Goal: Task Accomplishment & Management: Manage account settings

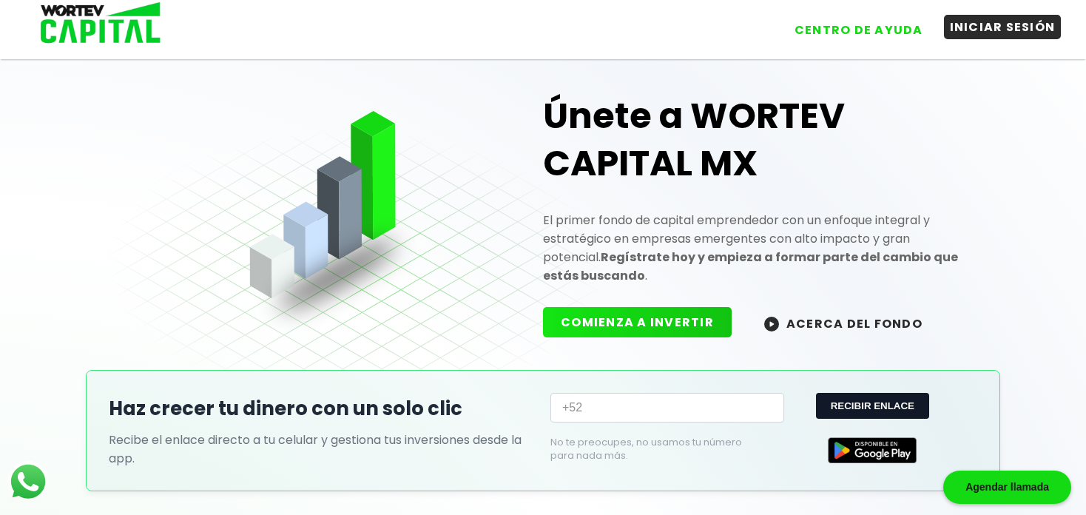
click at [976, 34] on button "INICIAR SESIÓN" at bounding box center [1003, 27] width 118 height 24
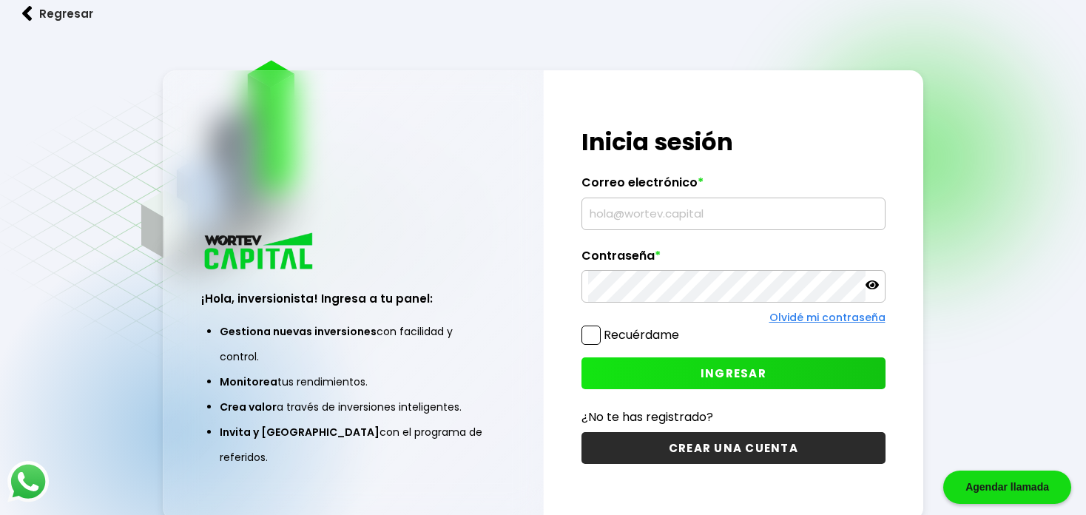
type input "[EMAIL_ADDRESS][DOMAIN_NAME]"
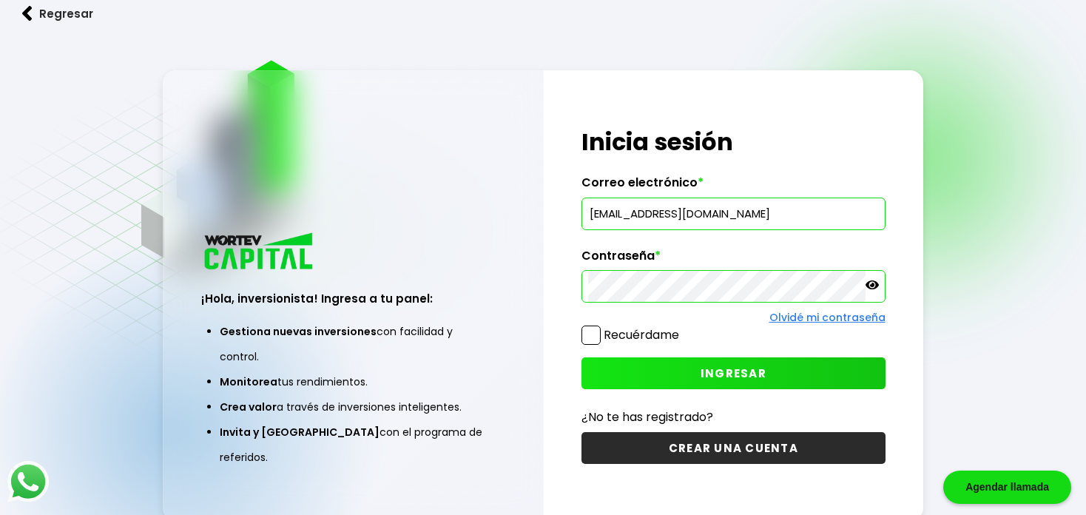
click at [697, 373] on button "INGRESAR" at bounding box center [733, 373] width 303 height 32
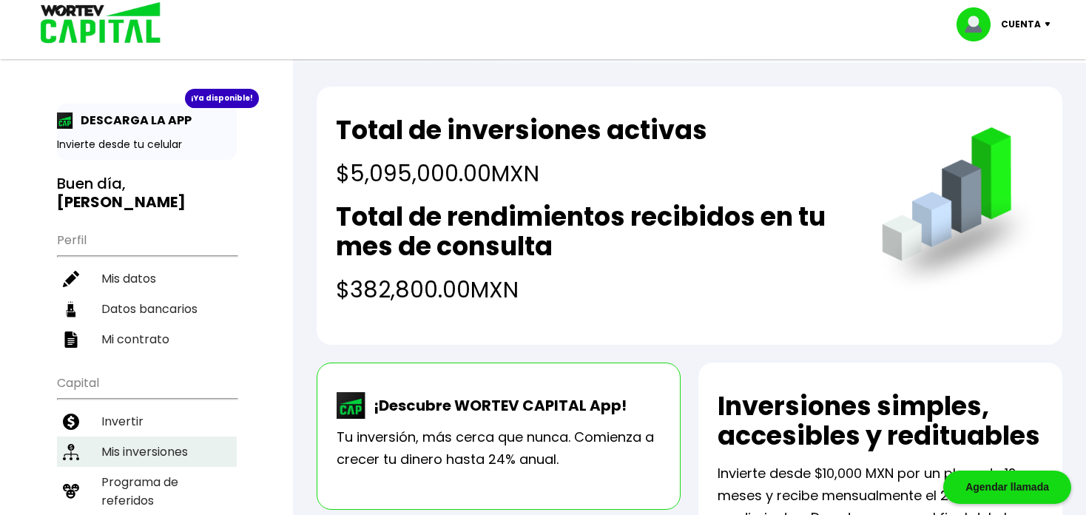
click at [134, 437] on li "Mis inversiones" at bounding box center [147, 452] width 180 height 30
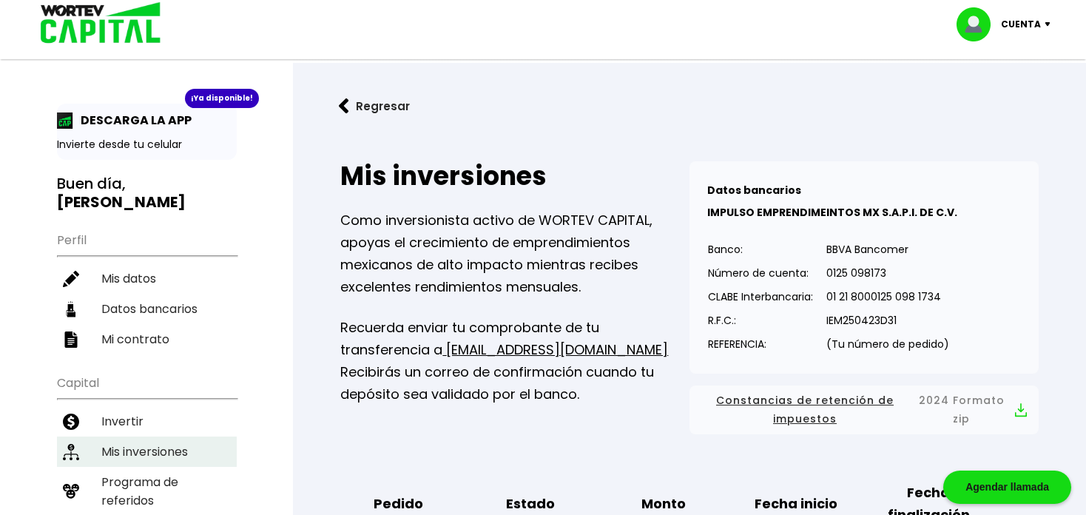
click at [146, 437] on li "Mis inversiones" at bounding box center [147, 452] width 180 height 30
click at [155, 437] on li "Mis inversiones" at bounding box center [147, 452] width 180 height 30
click at [103, 22] on img at bounding box center [95, 24] width 141 height 48
